Goal: Task Accomplishment & Management: Complete application form

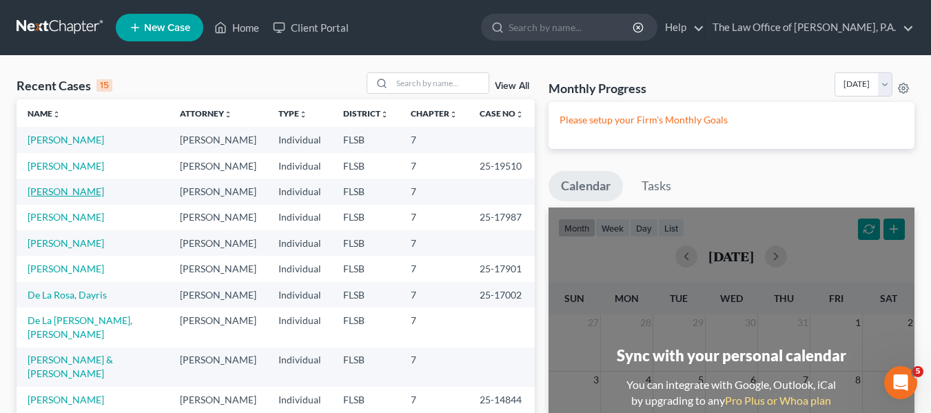
click at [57, 188] on link "[PERSON_NAME]" at bounding box center [66, 191] width 77 height 12
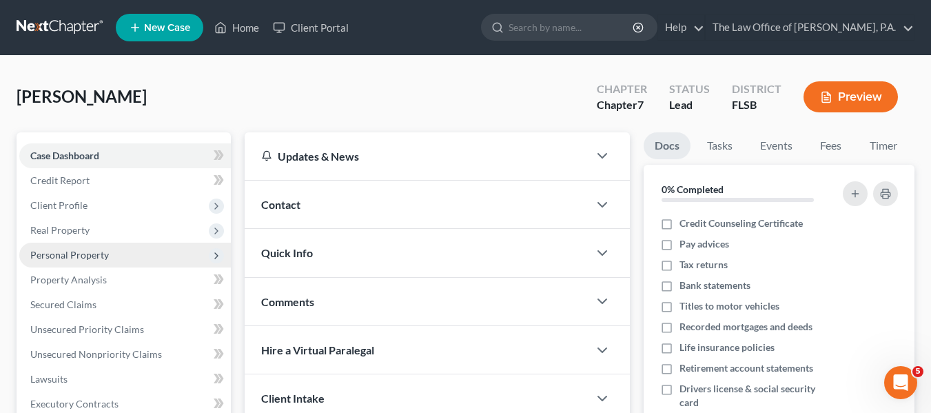
click at [101, 248] on span "Personal Property" at bounding box center [125, 255] width 212 height 25
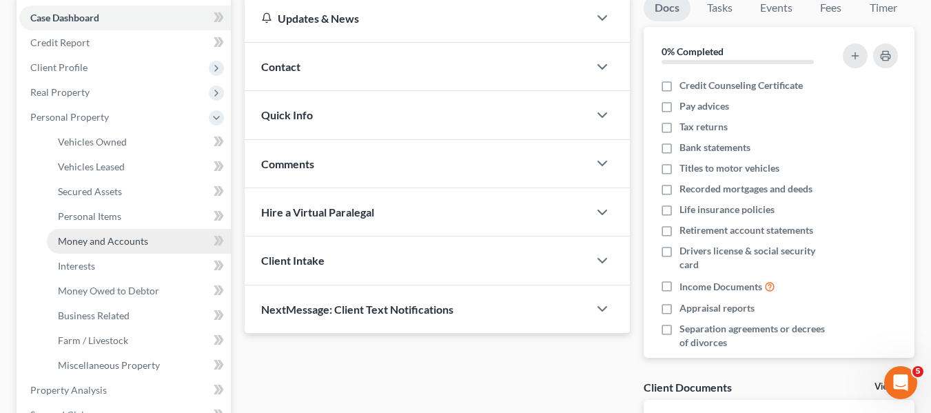
click at [107, 240] on span "Money and Accounts" at bounding box center [103, 241] width 90 height 12
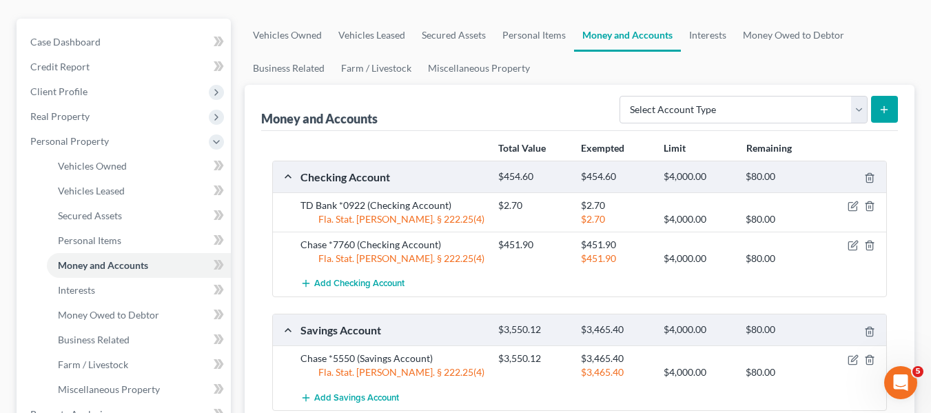
scroll to position [138, 0]
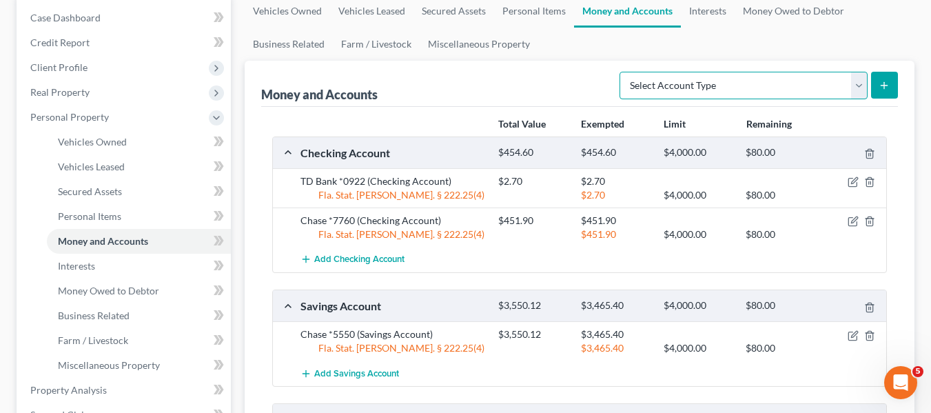
drag, startPoint x: 762, startPoint y: 83, endPoint x: 754, endPoint y: 83, distance: 7.6
click at [762, 83] on select "Select Account Type Brokerage Cash on Hand Certificates of Deposit Checking Acc…" at bounding box center [744, 86] width 248 height 28
select select "checking"
click at [623, 72] on select "Select Account Type Brokerage Cash on Hand Certificates of Deposit Checking Acc…" at bounding box center [744, 86] width 248 height 28
click at [885, 86] on line "submit" at bounding box center [885, 85] width 0 height 6
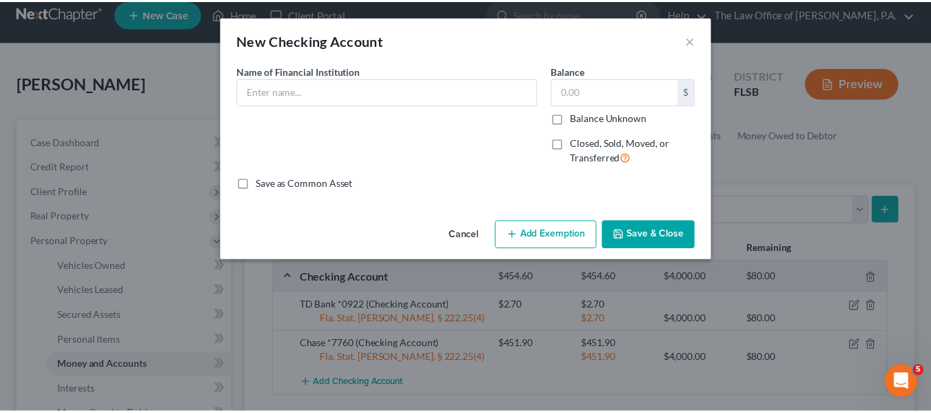
scroll to position [0, 0]
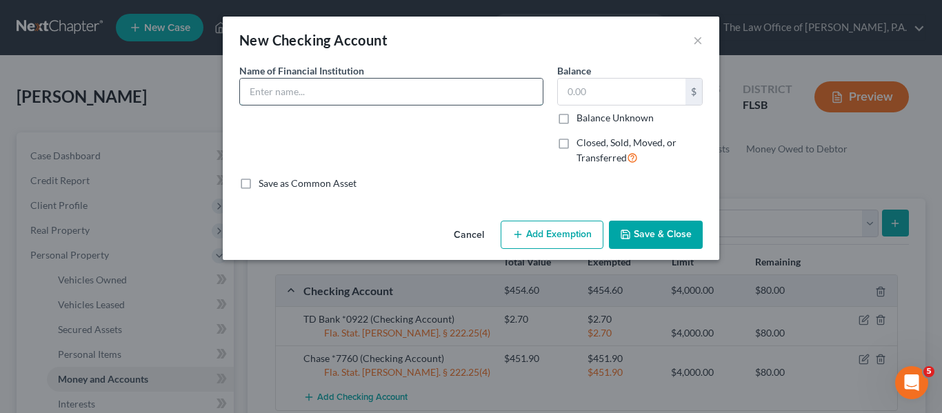
click at [284, 90] on input "text" at bounding box center [391, 92] width 303 height 26
click at [521, 99] on input "Chase *" at bounding box center [391, 92] width 303 height 26
type input "Chase *1328"
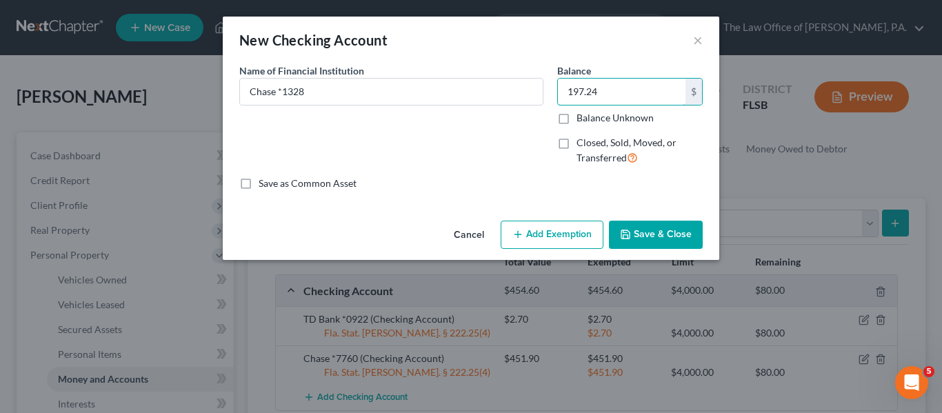
drag, startPoint x: 423, startPoint y: 54, endPoint x: 407, endPoint y: 54, distance: 15.9
click at [407, 54] on div "New Checking Account × An exemption set must first be selected from the Filing …" at bounding box center [471, 138] width 496 height 243
type input "98.62"
click at [657, 232] on button "Save & Close" at bounding box center [656, 235] width 94 height 29
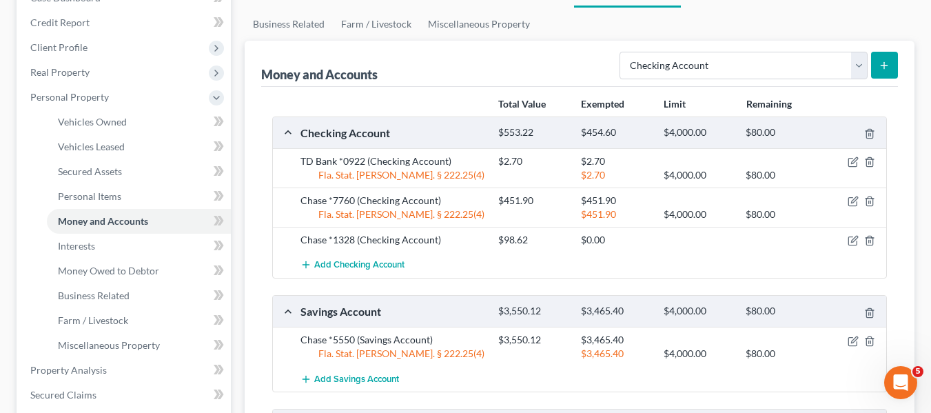
scroll to position [138, 0]
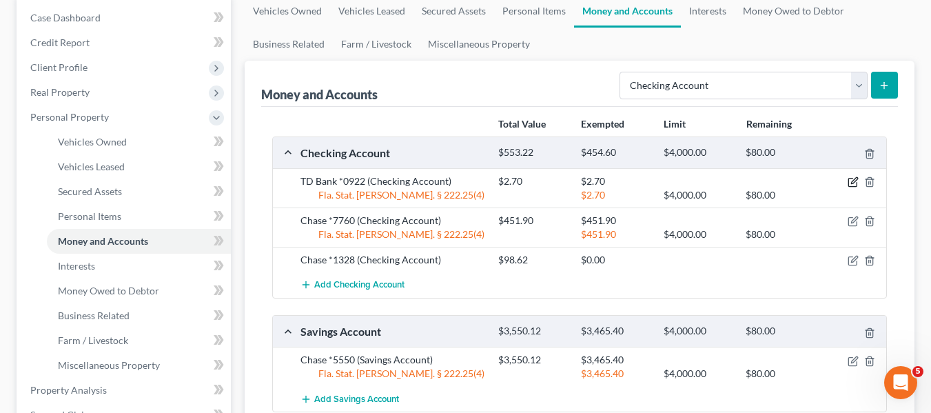
click at [851, 180] on icon "button" at bounding box center [853, 182] width 11 height 11
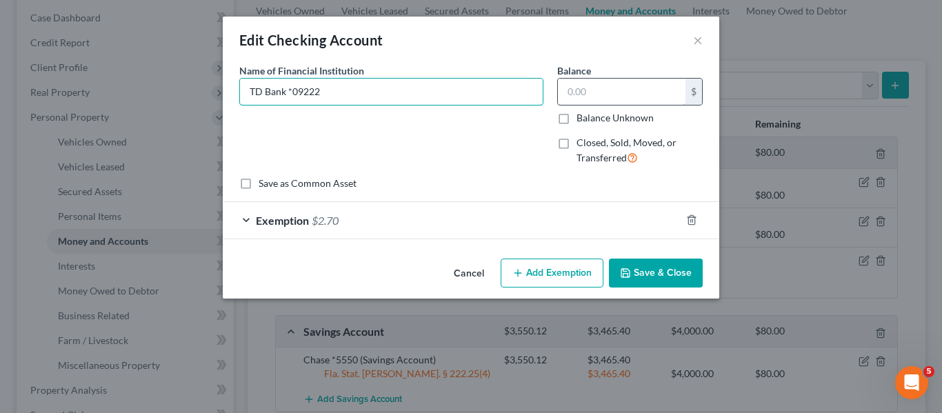
type input "TD Bank *0922"
click at [601, 86] on input "text" at bounding box center [622, 92] width 128 height 26
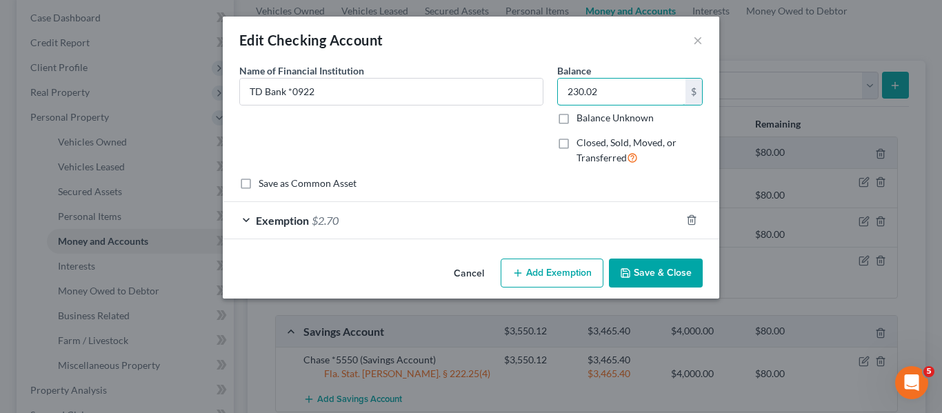
type input "230.02"
click at [678, 268] on button "Save & Close" at bounding box center [656, 273] width 94 height 29
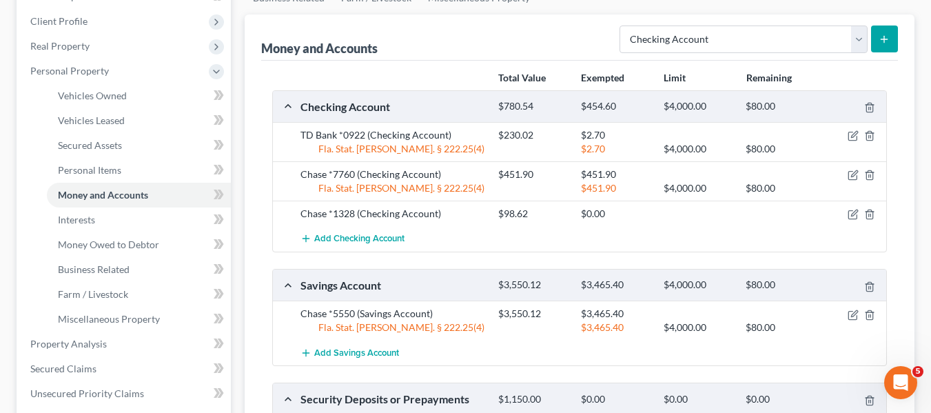
scroll to position [207, 0]
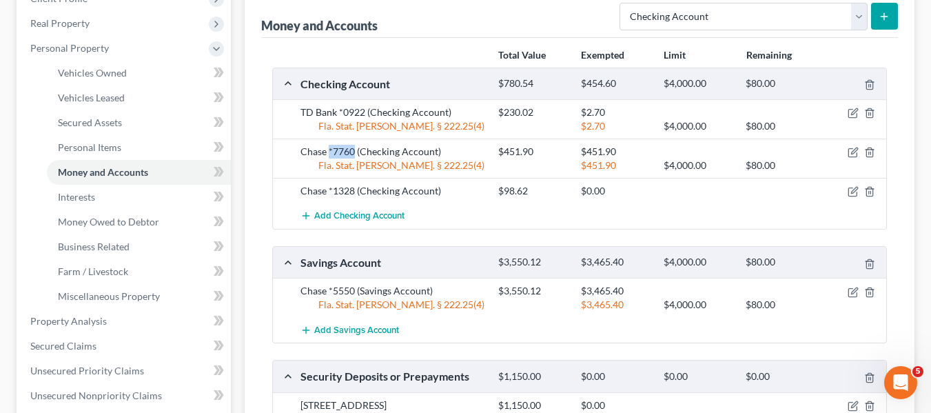
drag, startPoint x: 354, startPoint y: 153, endPoint x: 327, endPoint y: 152, distance: 26.9
click at [327, 152] on div "Chase *7760 (Checking Account)" at bounding box center [393, 152] width 198 height 14
drag, startPoint x: 447, startPoint y: 153, endPoint x: 303, endPoint y: 154, distance: 143.4
click at [303, 154] on div "Chase *7760 (Checking Account)" at bounding box center [393, 152] width 198 height 14
copy div "Chase *7760 (Checking Account)"
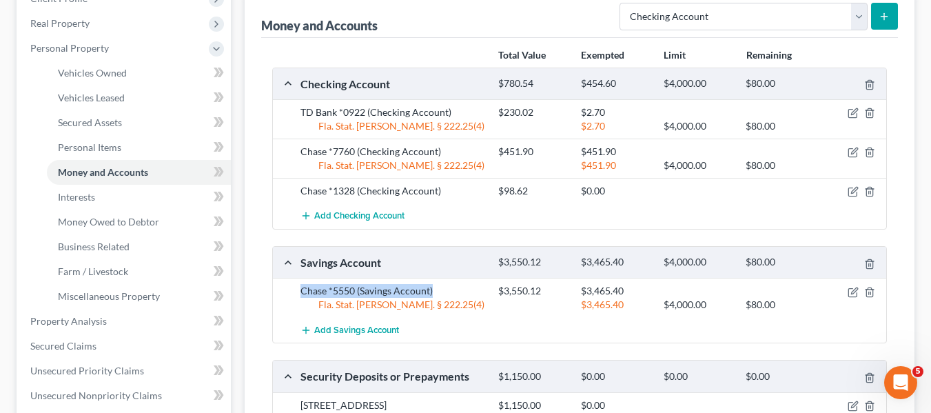
drag, startPoint x: 439, startPoint y: 290, endPoint x: 291, endPoint y: 291, distance: 148.2
click at [291, 291] on div "Chase *5550 (Savings Account) $3,550.12 $3,465.40 Fla. Stat. [PERSON_NAME]. § 2…" at bounding box center [580, 297] width 614 height 39
copy div "Chase *5550 (Savings Account)"
